Goal: Task Accomplishment & Management: Complete application form

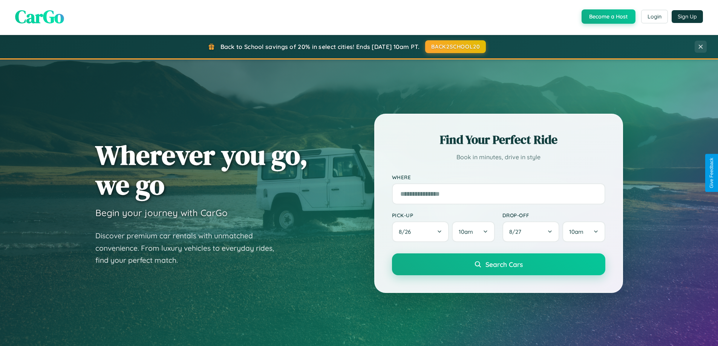
scroll to position [1450, 0]
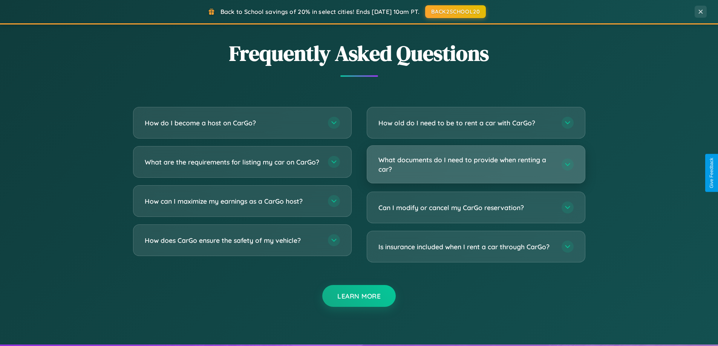
click at [476, 165] on h3 "What documents do I need to provide when renting a car?" at bounding box center [466, 164] width 176 height 18
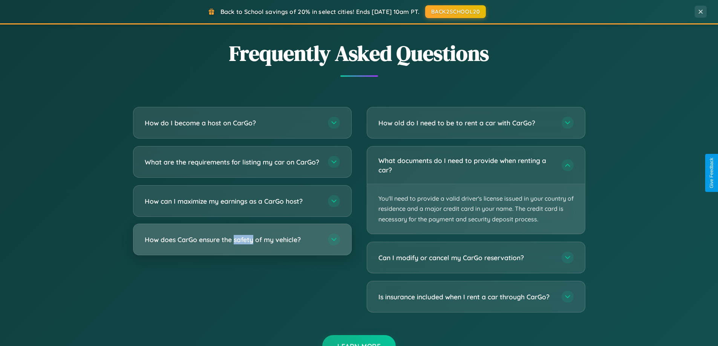
click at [242, 245] on h3 "How does CarGo ensure the safety of my vehicle?" at bounding box center [233, 239] width 176 height 9
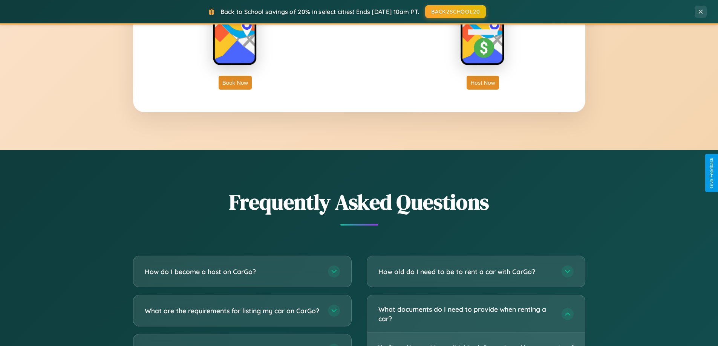
scroll to position [0, 0]
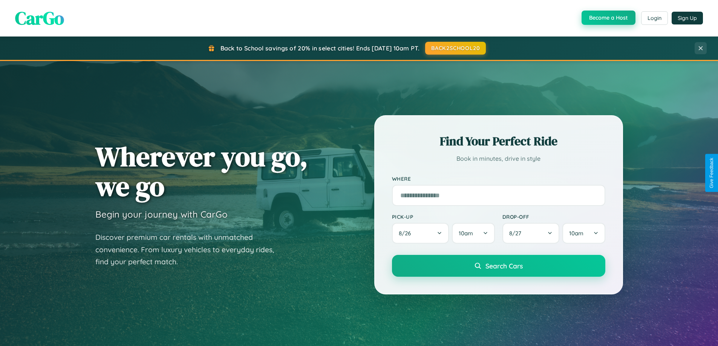
click at [607, 18] on button "Become a Host" at bounding box center [608, 18] width 54 height 14
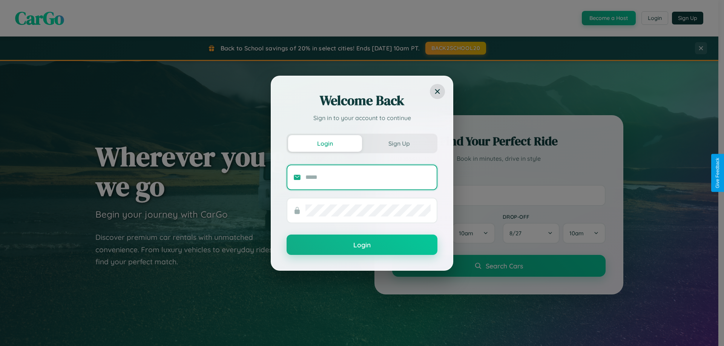
click at [368, 177] on input "text" at bounding box center [367, 177] width 125 height 12
type input "**********"
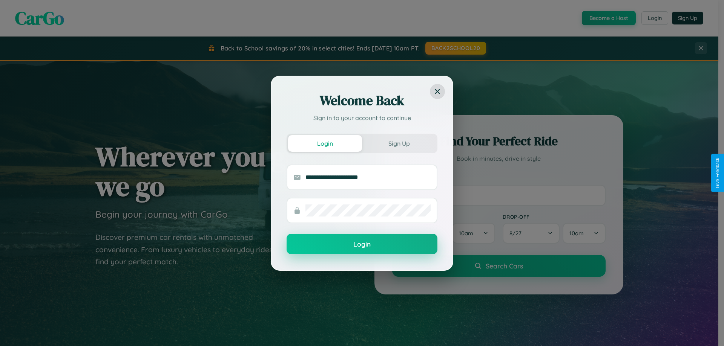
click at [362, 245] on button "Login" at bounding box center [361, 244] width 151 height 20
